Goal: Contribute content: Add original content to the website for others to see

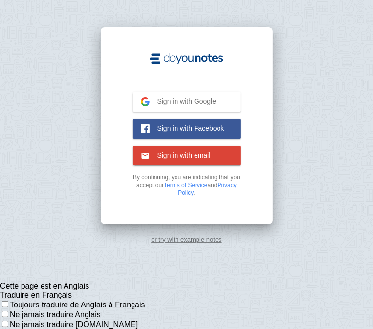
click at [176, 106] on span "Sign in with Google" at bounding box center [183, 101] width 67 height 9
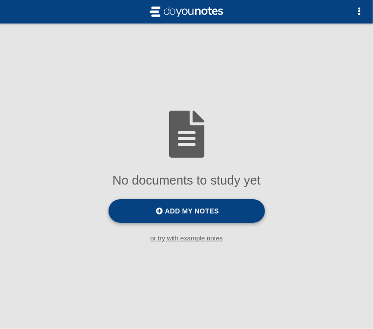
click at [180, 210] on span "Add my notes" at bounding box center [192, 211] width 54 height 8
click at [0, 0] on input "Add my notes" at bounding box center [0, 0] width 0 height 0
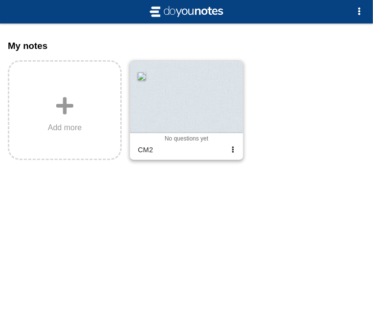
click at [187, 141] on span "No questions yet" at bounding box center [187, 138] width 44 height 7
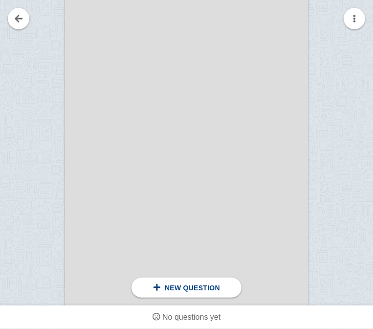
scroll to position [1628, 0]
click at [185, 291] on span "New question" at bounding box center [192, 288] width 55 height 8
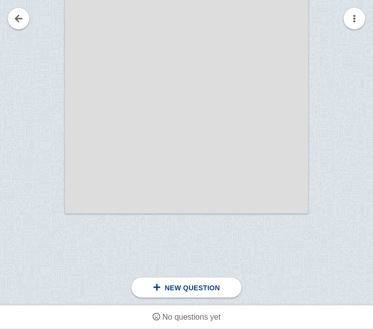
scroll to position [1805, 0]
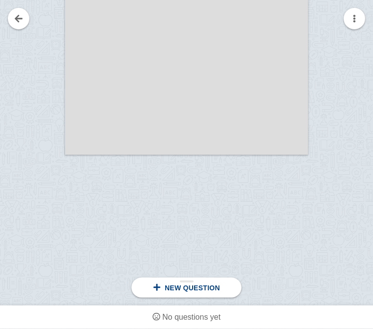
click at [179, 287] on span "New question" at bounding box center [192, 288] width 55 height 8
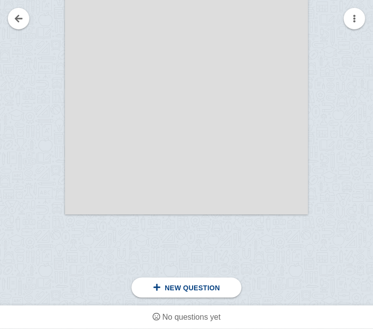
scroll to position [1745, 0]
click at [129, 175] on div at bounding box center [186, 42] width 243 height 344
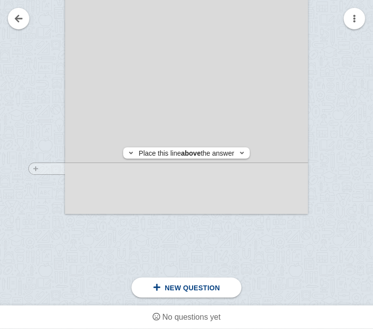
drag, startPoint x: 74, startPoint y: 170, endPoint x: 65, endPoint y: 168, distance: 9.9
click at [65, 168] on div at bounding box center [44, 48] width 43 height 344
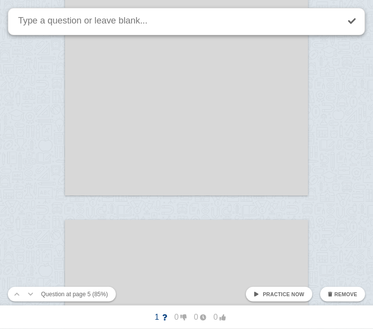
scroll to position [1394, 0]
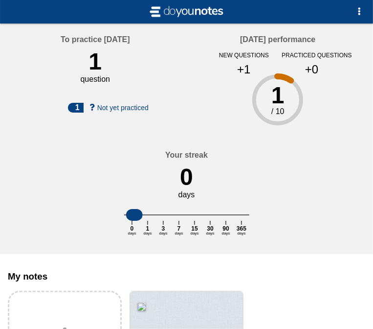
scroll to position [138, 0]
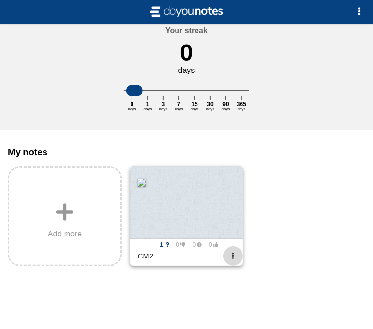
click at [233, 255] on span "button" at bounding box center [233, 255] width 6 height 6
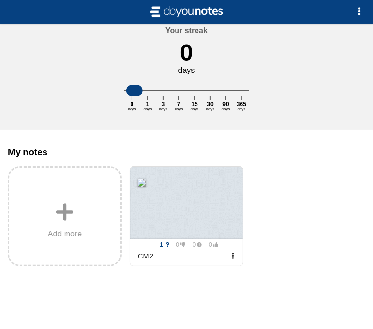
click at [294, 236] on div at bounding box center [186, 164] width 373 height 329
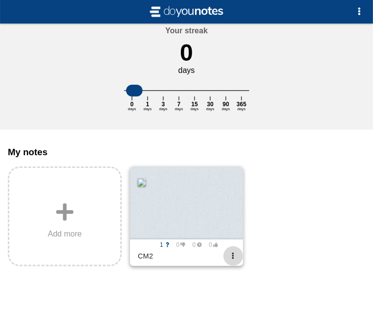
click at [235, 257] on span "button" at bounding box center [233, 255] width 6 height 6
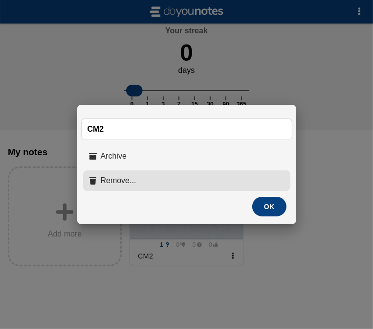
click at [191, 183] on button "Remove..." at bounding box center [186, 180] width 207 height 21
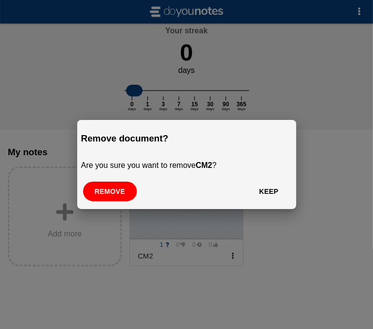
click at [122, 186] on button "Remove" at bounding box center [110, 192] width 54 height 20
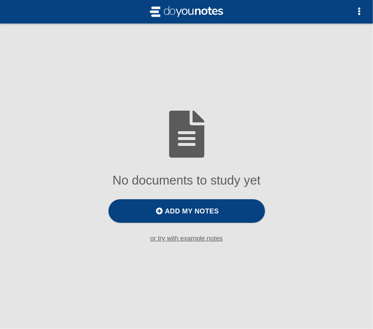
scroll to position [0, 0]
